Goal: Transaction & Acquisition: Purchase product/service

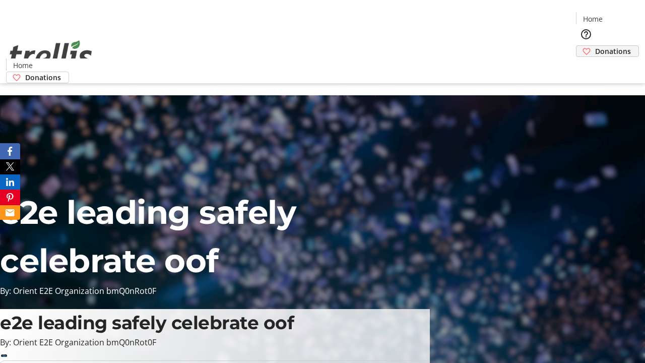
click at [595, 46] on span "Donations" at bounding box center [613, 51] width 36 height 11
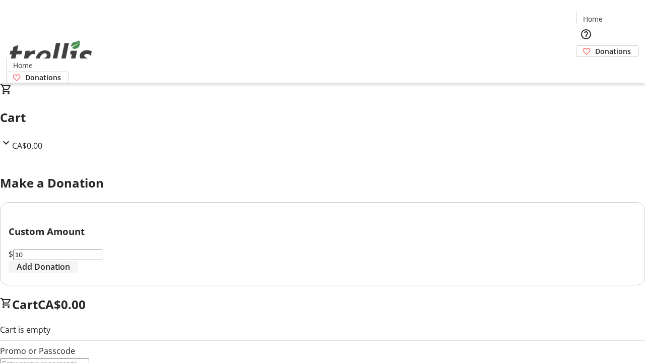
click at [70, 273] on span "Add Donation" at bounding box center [43, 267] width 53 height 12
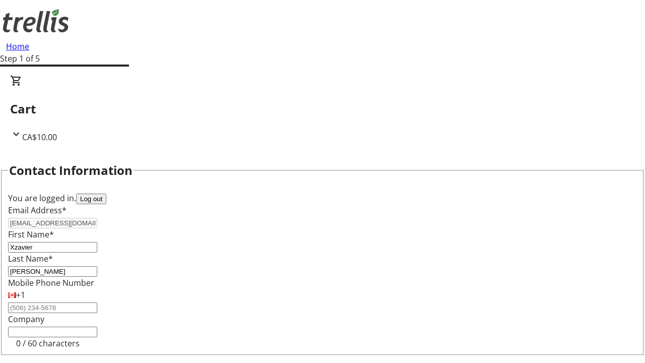
select select "CA"
select select "BC"
type input "Kelowna"
type input "V1Y 0C2"
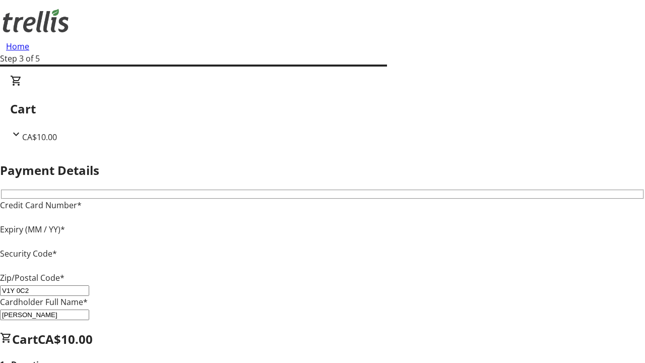
type input "V1Y 0C2"
